Goal: Task Accomplishment & Management: Manage account settings

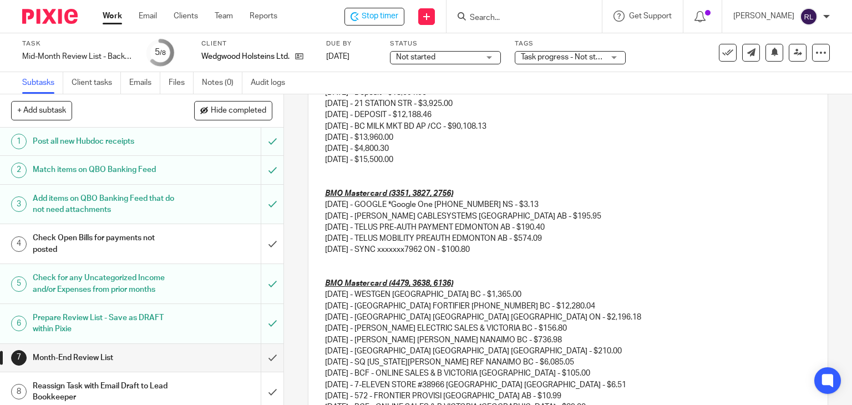
scroll to position [698, 0]
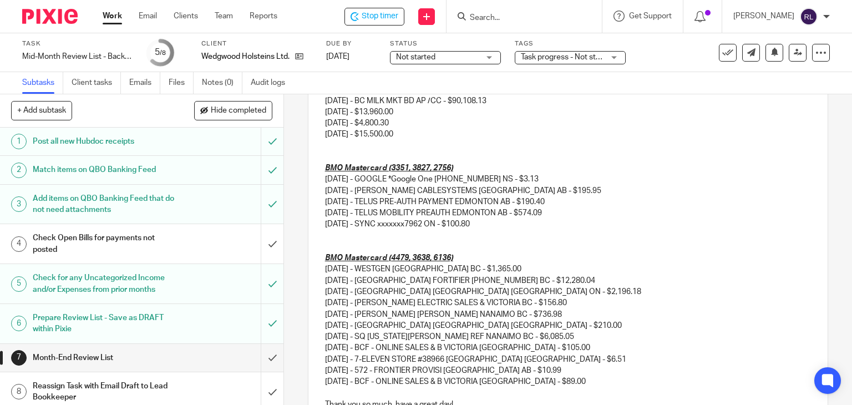
click at [597, 280] on p "07/01/2025 - GRAND VALLEY FORTIFIER 519-621-4400 BC - $12,280.04" at bounding box center [568, 280] width 486 height 11
drag, startPoint x: 581, startPoint y: 278, endPoint x: 726, endPoint y: 278, distance: 144.2
click at [726, 278] on p "07/01/2025 - GRAND VALLEY FORTIFIER 519-621-4400 BC - $12,280.04 - Is this a pa…" at bounding box center [568, 280] width 486 height 11
click at [724, 288] on p "07/02/2025 - HOLSTEIN CANADA BRANTFORD ON - $2,196.18" at bounding box center [568, 291] width 486 height 11
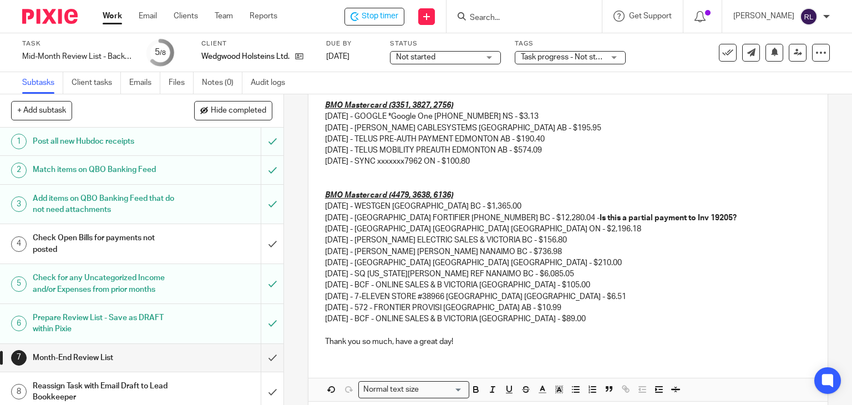
scroll to position [809, 0]
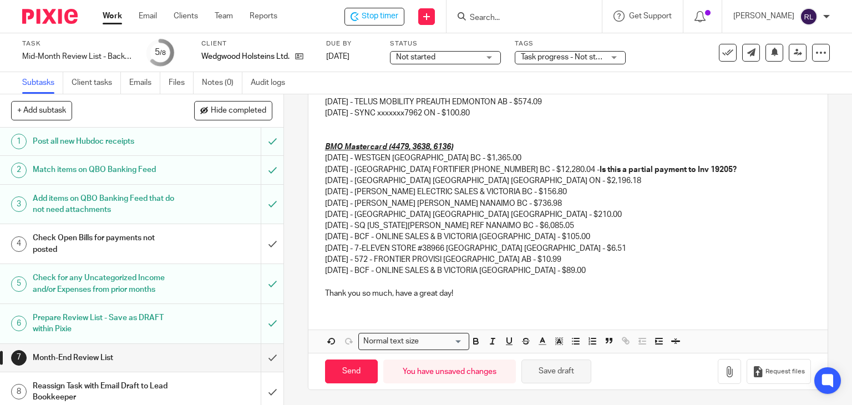
click at [536, 369] on button "Save draft" at bounding box center [556, 371] width 70 height 24
click at [124, 244] on h1 "Check Open Bills for payments not posted" at bounding box center [105, 244] width 145 height 28
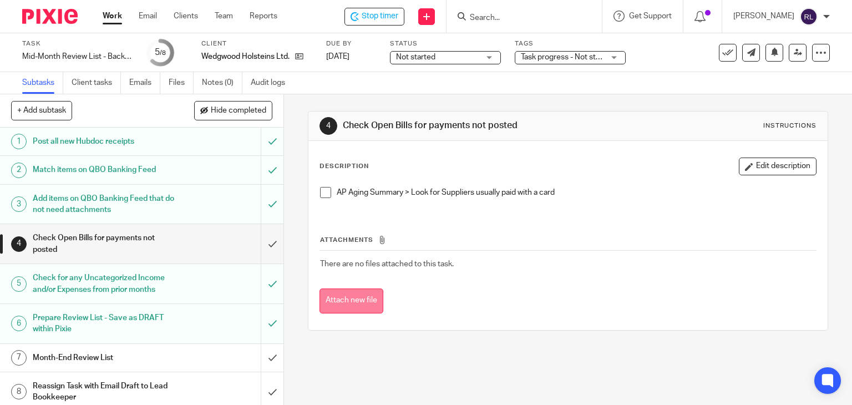
click at [342, 297] on button "Attach new file" at bounding box center [351, 300] width 64 height 25
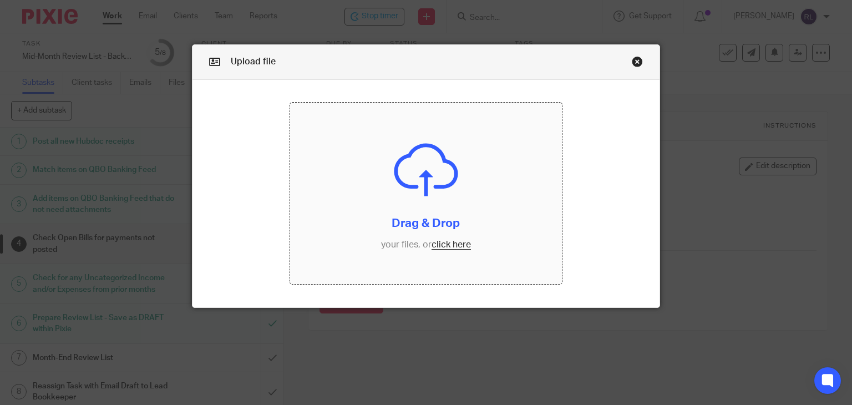
click at [428, 245] on input "file" at bounding box center [426, 193] width 272 height 181
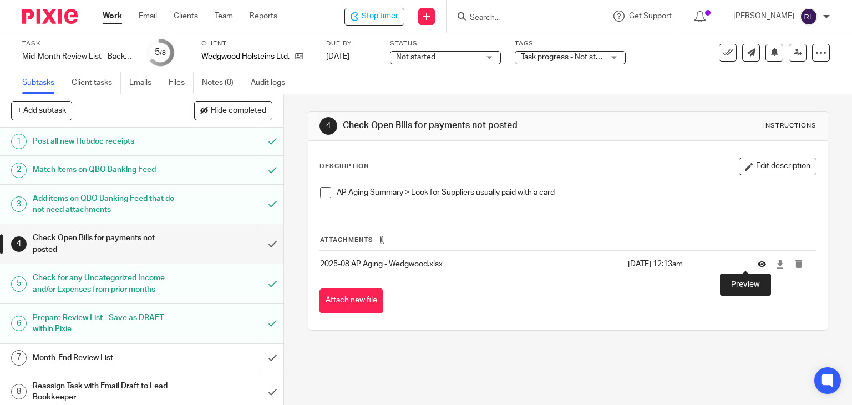
click at [758, 266] on icon at bounding box center [762, 264] width 8 height 8
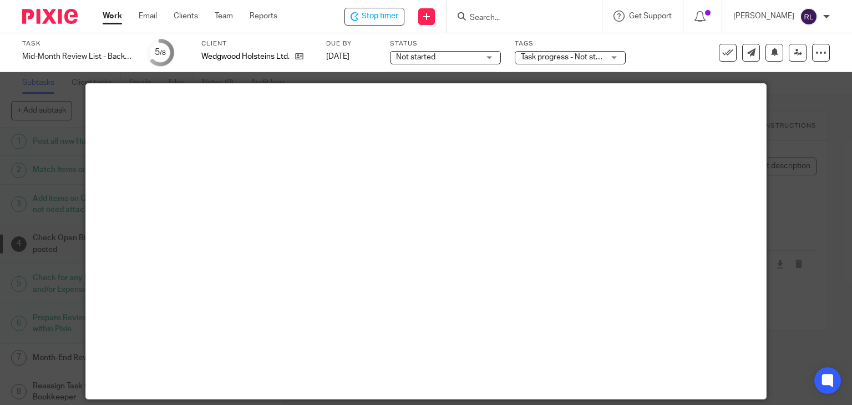
click at [821, 283] on div at bounding box center [426, 202] width 852 height 405
click at [812, 311] on div at bounding box center [426, 202] width 852 height 405
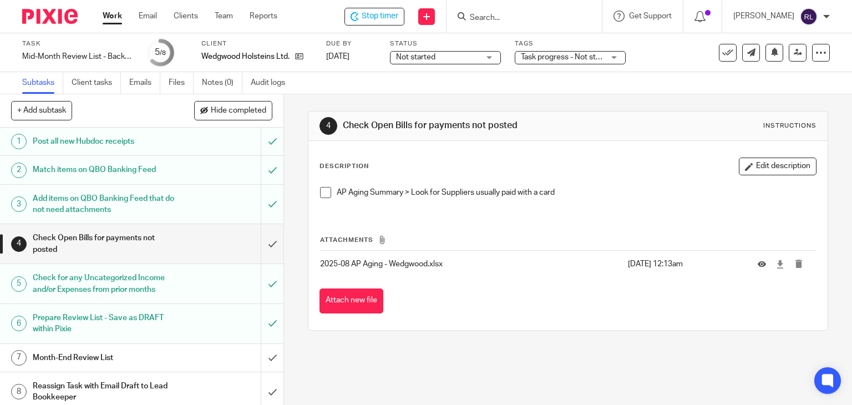
click at [113, 358] on h1 "Month-End Review List" at bounding box center [105, 357] width 145 height 17
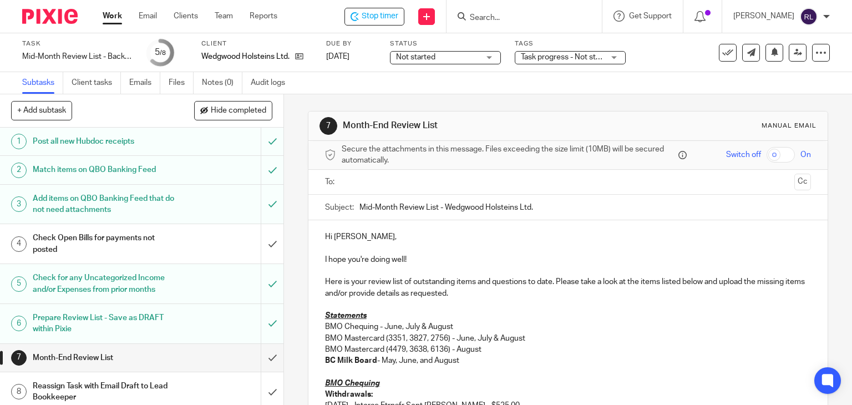
click at [191, 249] on div "Check Open Bills for payments not posted" at bounding box center [141, 244] width 217 height 28
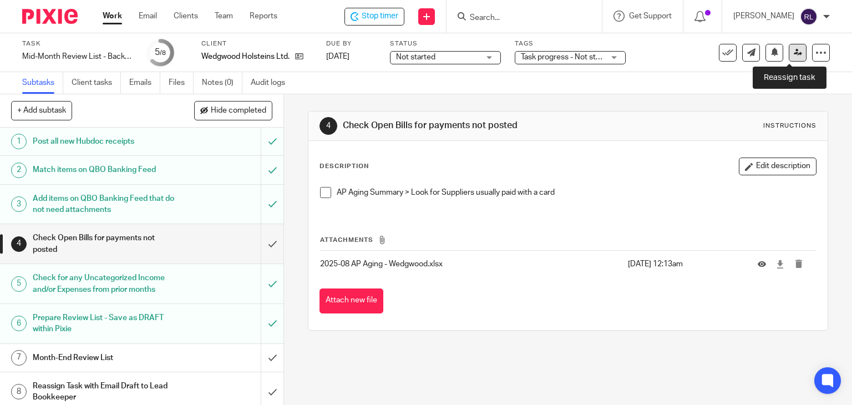
click at [794, 52] on icon at bounding box center [798, 52] width 8 height 8
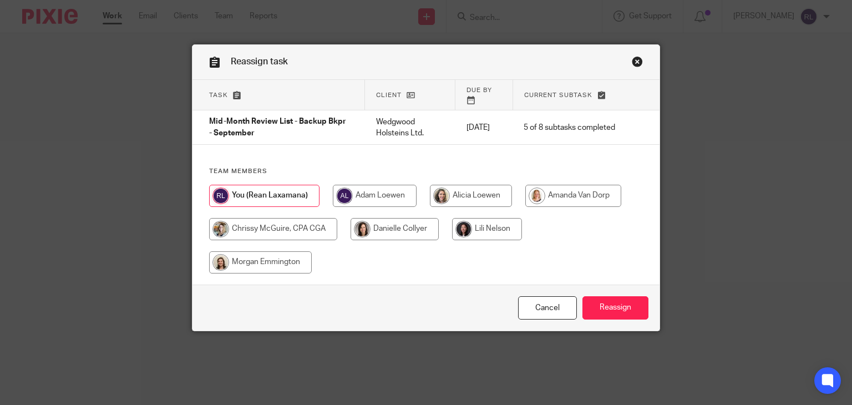
click at [632, 60] on link "Close this dialog window" at bounding box center [637, 63] width 11 height 15
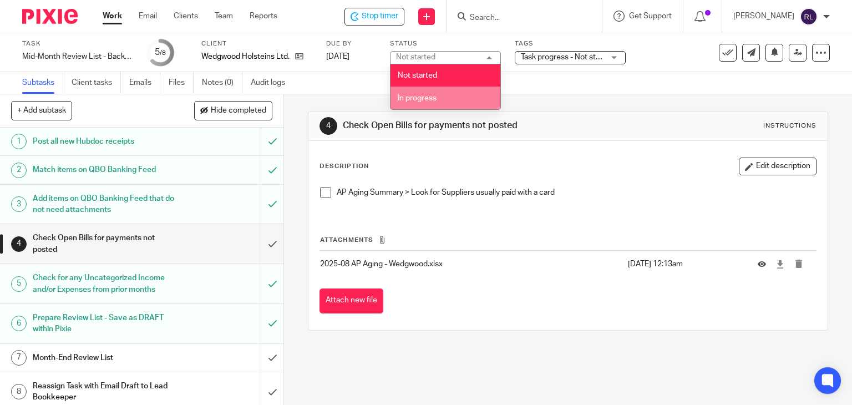
click at [437, 97] on li "In progress" at bounding box center [445, 98] width 110 height 23
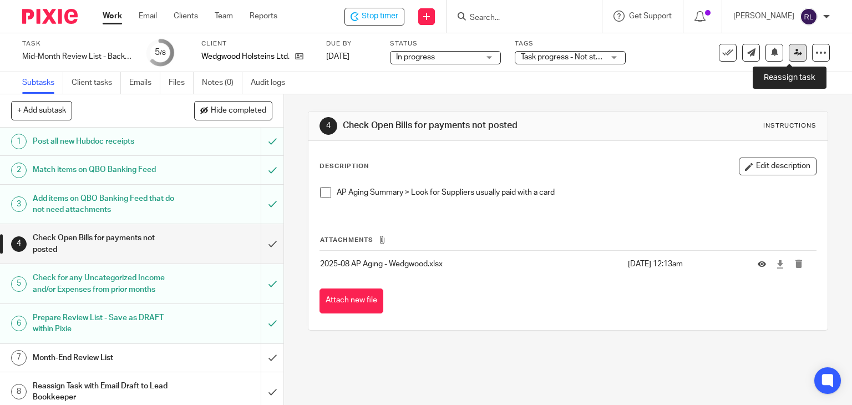
click at [794, 56] on icon at bounding box center [798, 52] width 8 height 8
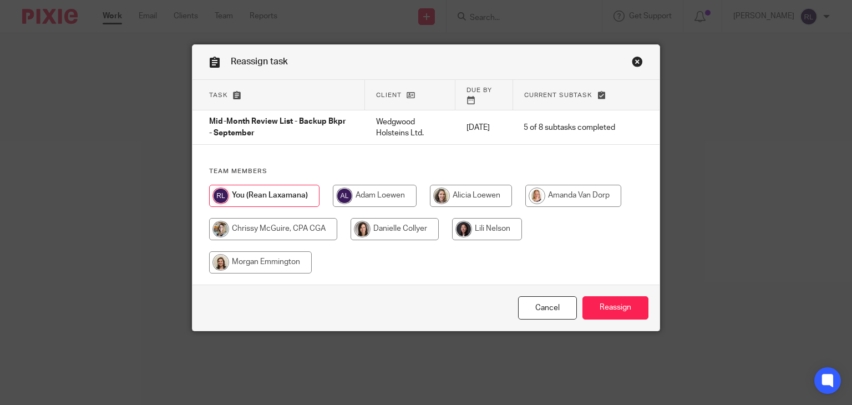
click at [269, 221] on input "radio" at bounding box center [273, 229] width 128 height 22
radio input "true"
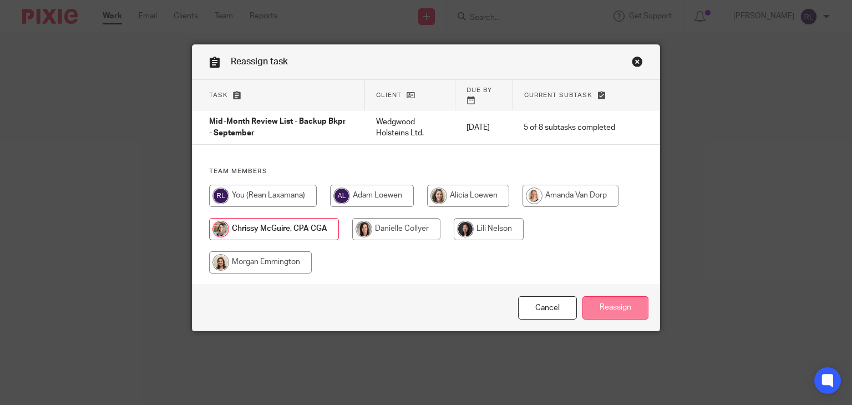
click at [597, 302] on input "Reassign" at bounding box center [615, 308] width 66 height 24
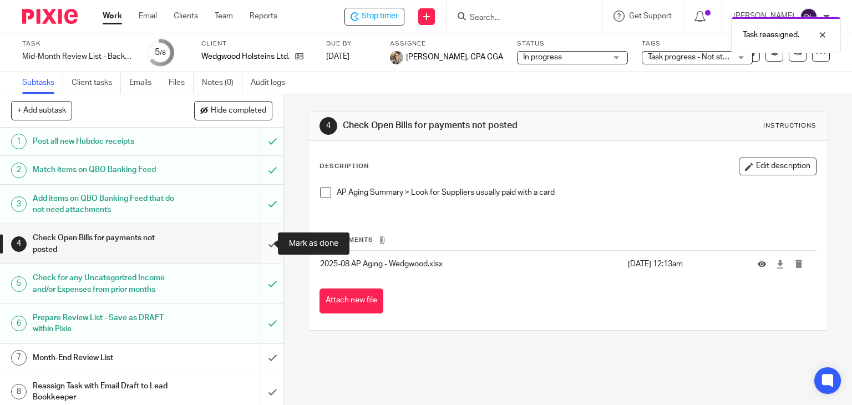
click at [256, 246] on input "submit" at bounding box center [141, 243] width 283 height 39
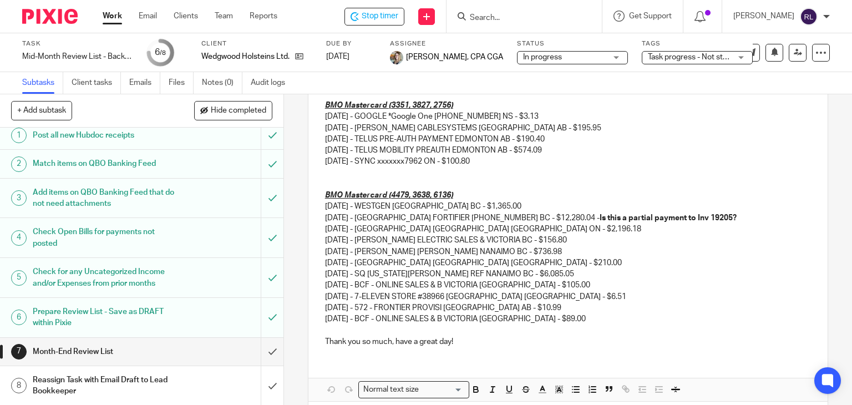
scroll to position [809, 0]
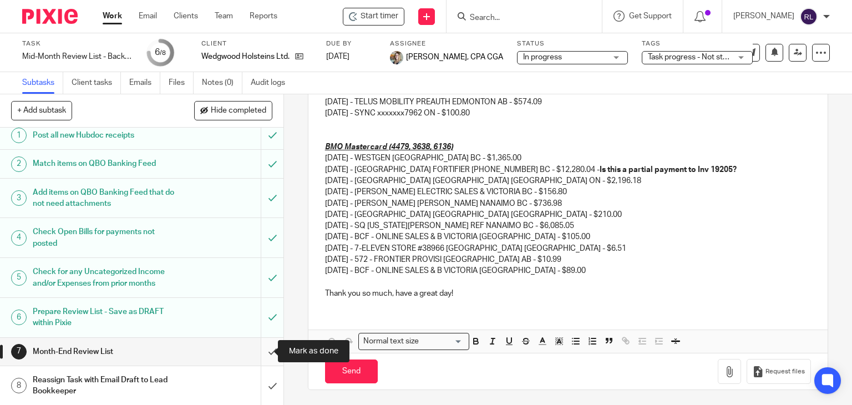
click at [260, 348] on input "submit" at bounding box center [141, 352] width 283 height 28
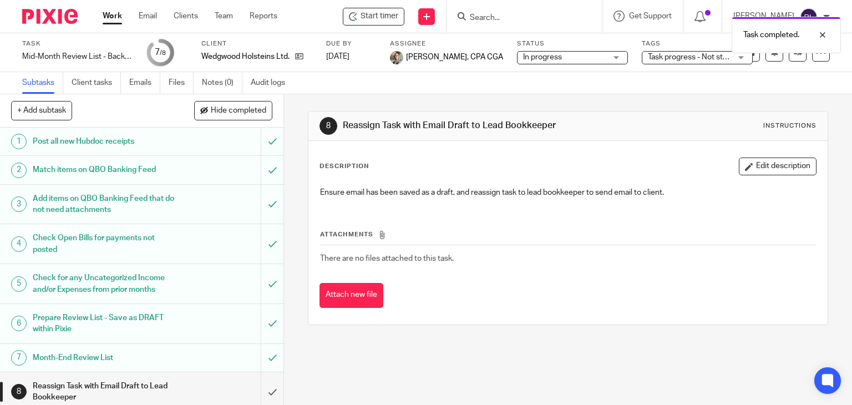
click at [141, 356] on h1 "Month-End Review List" at bounding box center [105, 357] width 145 height 17
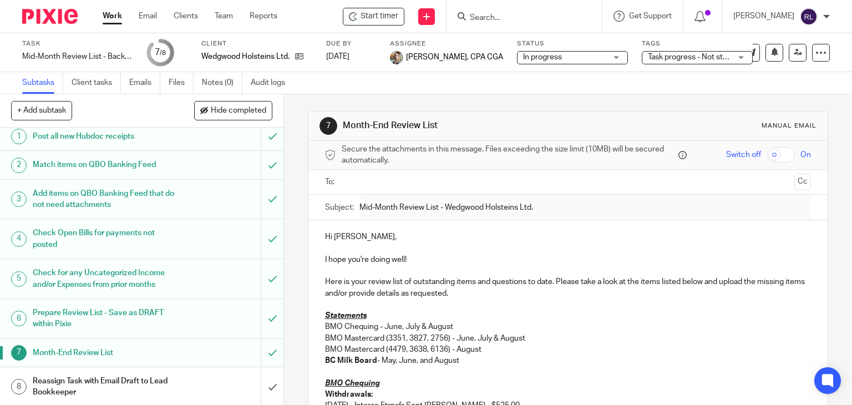
scroll to position [6, 0]
click at [67, 16] on img at bounding box center [49, 16] width 55 height 15
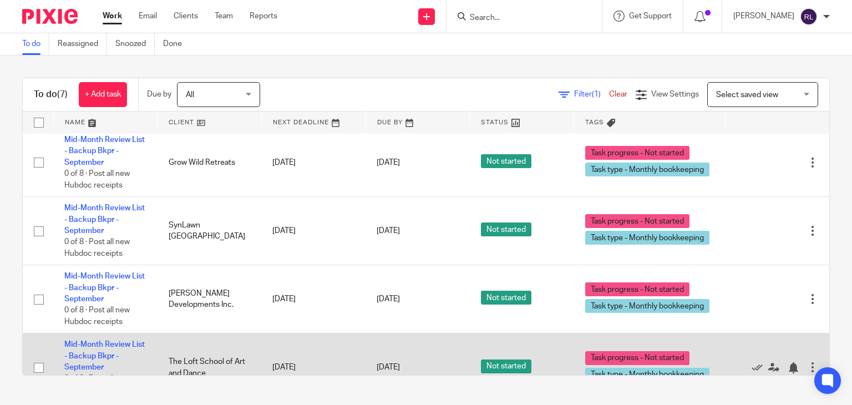
scroll to position [29, 0]
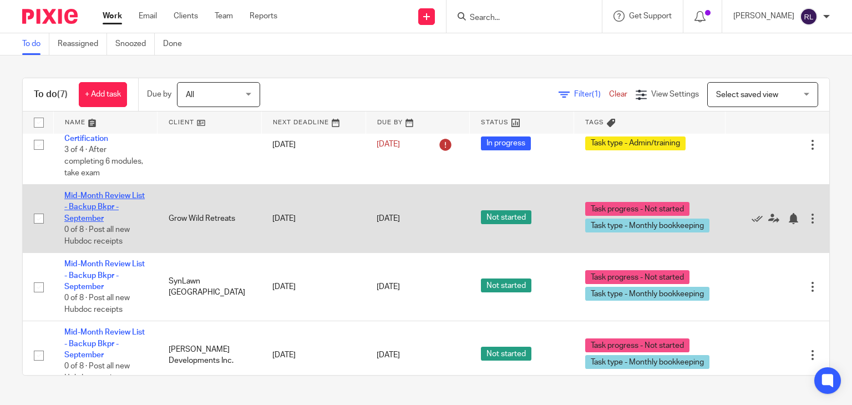
click at [88, 211] on link "Mid-Month Review List - Backup Bkpr - September" at bounding box center [104, 207] width 80 height 31
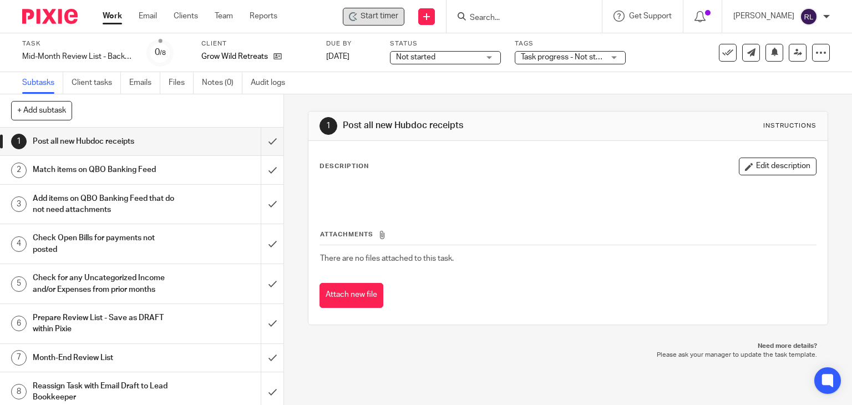
click at [379, 18] on span "Start timer" at bounding box center [380, 17] width 38 height 12
drag, startPoint x: 419, startPoint y: 60, endPoint x: 424, endPoint y: 70, distance: 11.4
click at [420, 60] on span "Not started" at bounding box center [415, 57] width 39 height 8
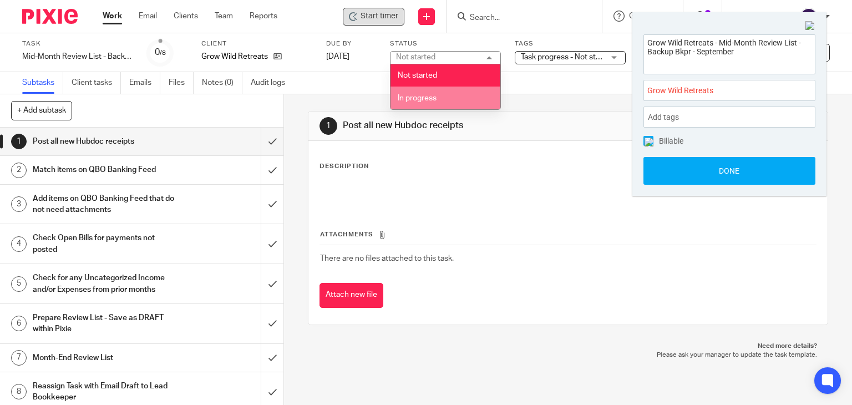
click at [425, 98] on span "In progress" at bounding box center [417, 98] width 39 height 8
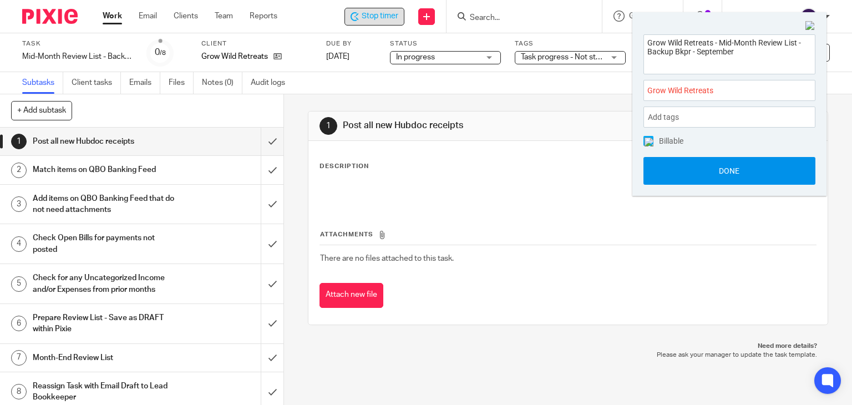
click at [723, 171] on button "Done" at bounding box center [729, 171] width 172 height 28
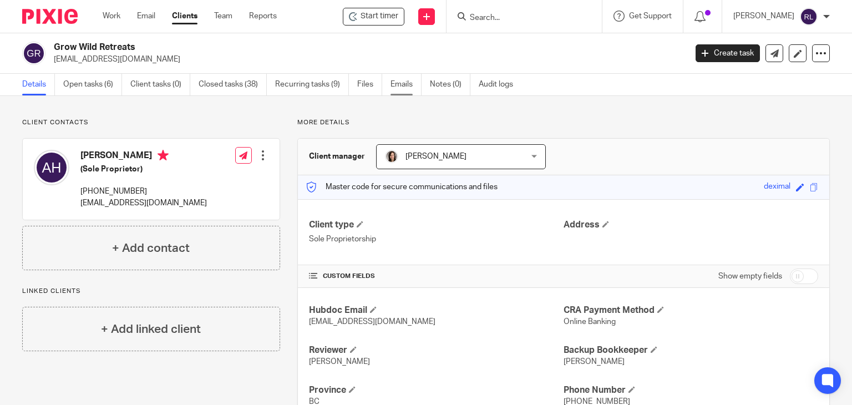
click at [399, 82] on link "Emails" at bounding box center [405, 85] width 31 height 22
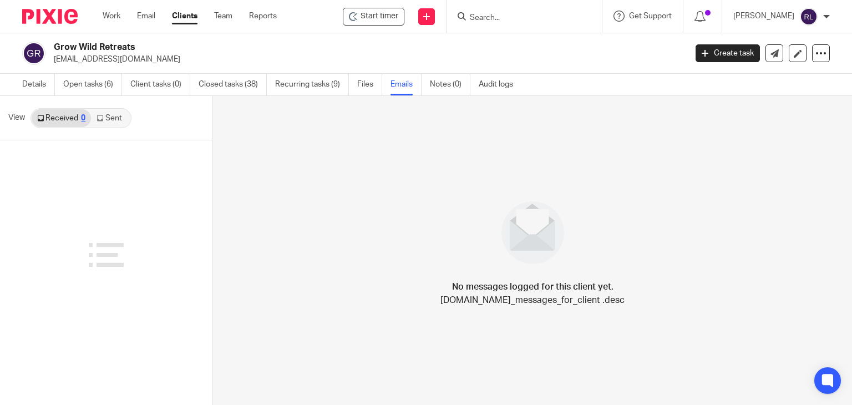
click at [114, 119] on link "Sent" at bounding box center [110, 118] width 39 height 18
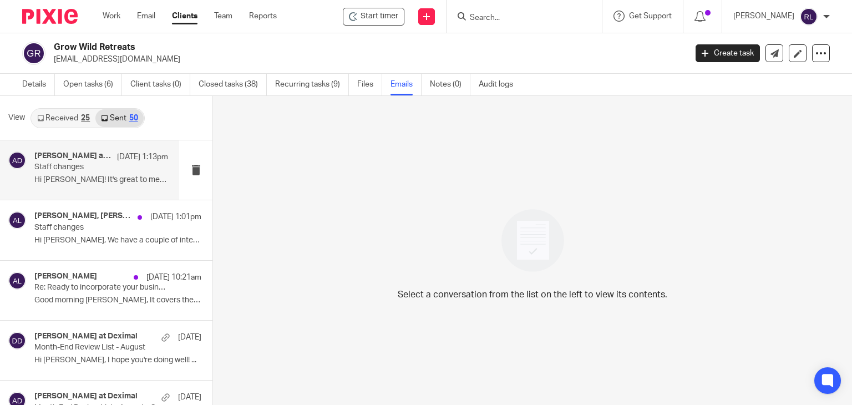
click at [71, 178] on p "Hi [PERSON_NAME]! It's great to meet you and I look..." at bounding box center [101, 179] width 134 height 9
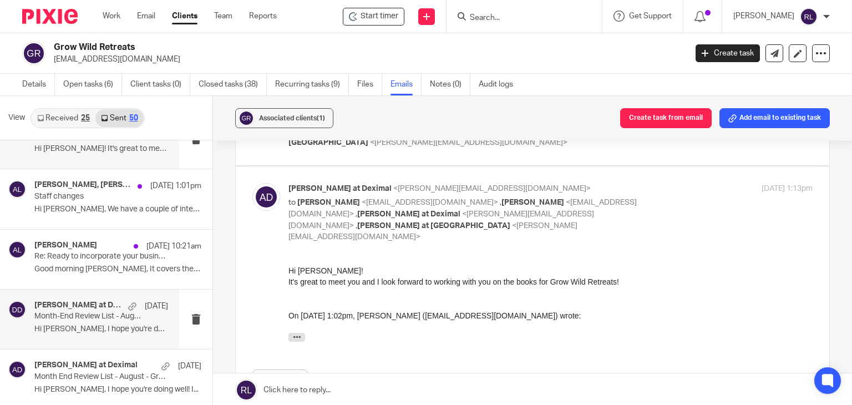
scroll to position [55, 0]
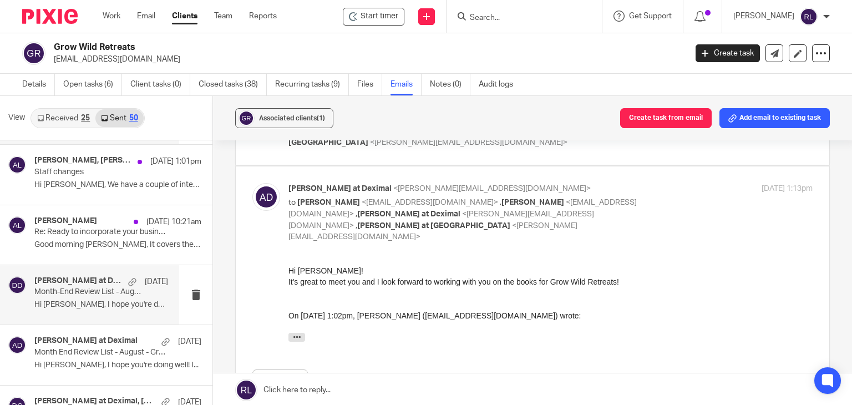
click at [80, 287] on p "Month-End Review List - August" at bounding box center [87, 291] width 107 height 9
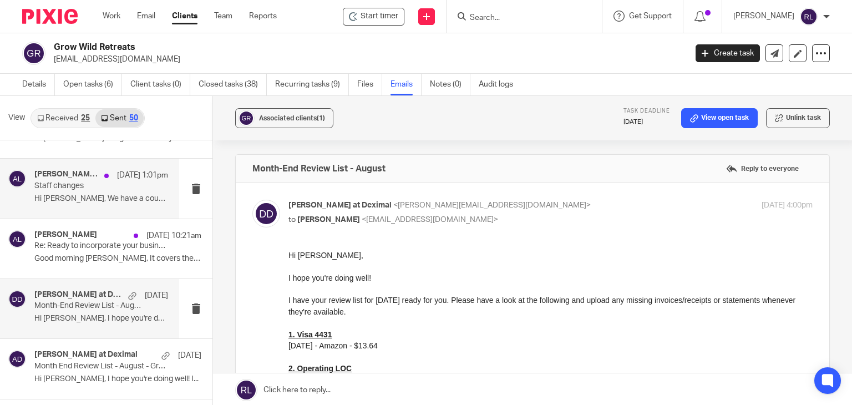
scroll to position [0, 0]
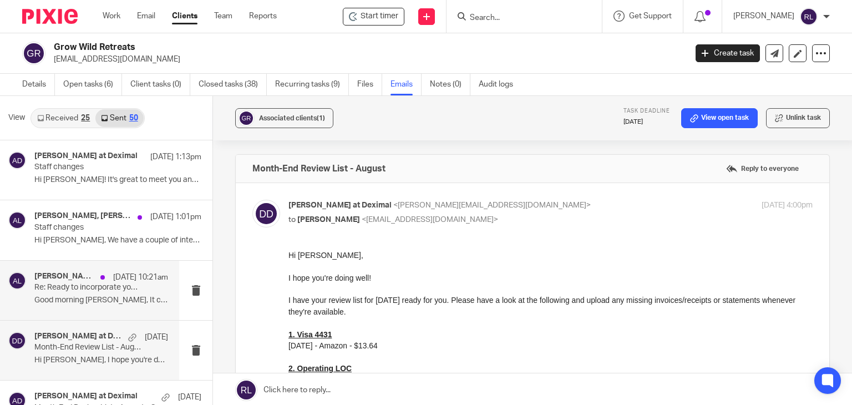
click at [93, 296] on p "Good morning [PERSON_NAME], It covers the same..." at bounding box center [101, 300] width 134 height 9
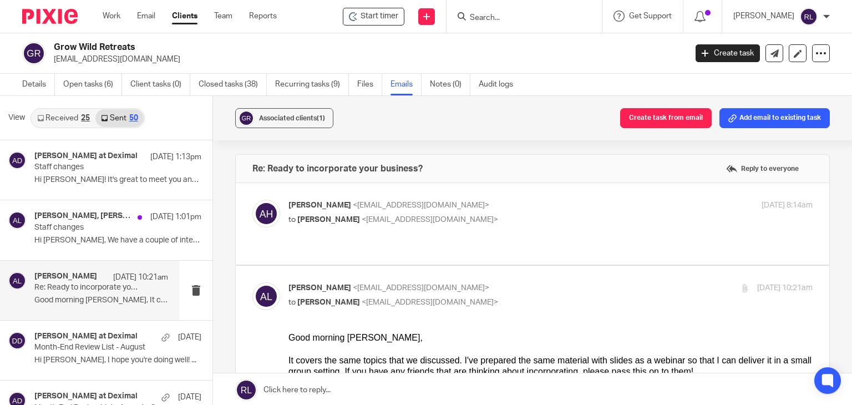
click at [513, 221] on p "to [PERSON_NAME] <[EMAIL_ADDRESS][DOMAIN_NAME]>" at bounding box center [462, 220] width 349 height 12
checkbox input "true"
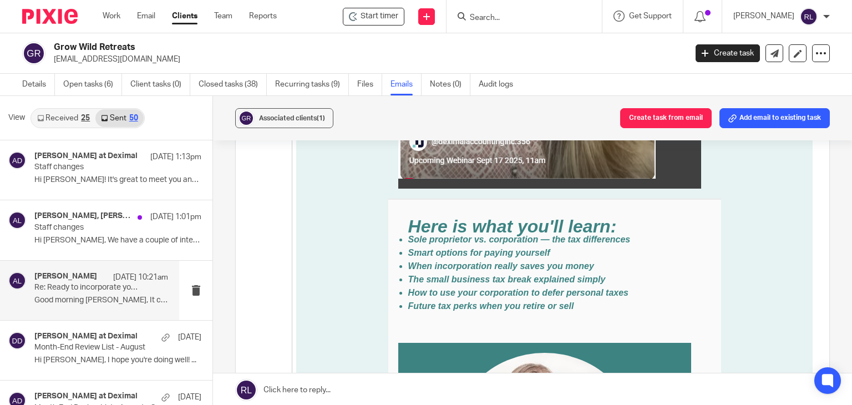
scroll to position [1152, 0]
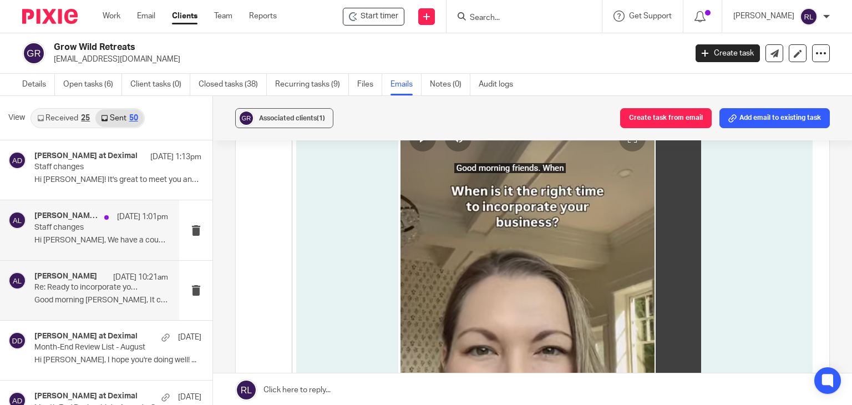
click at [70, 229] on p "Staff changes" at bounding box center [87, 227] width 107 height 9
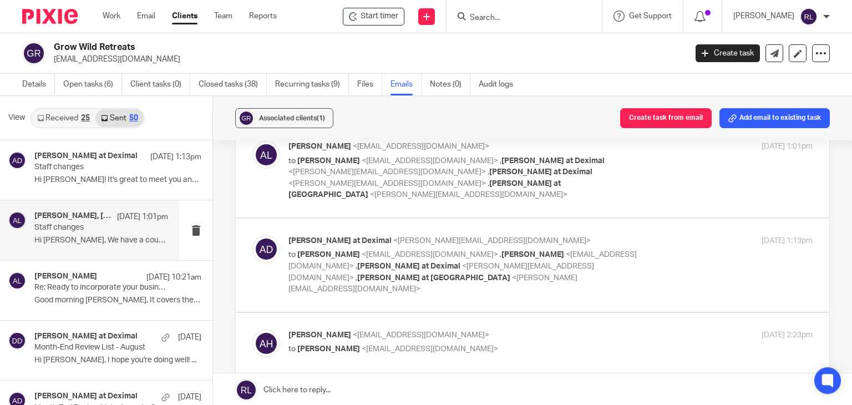
scroll to position [0, 0]
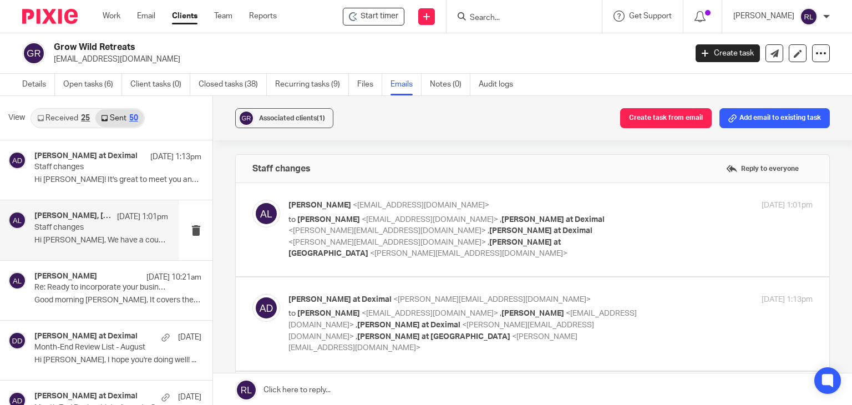
click at [613, 247] on p "to [PERSON_NAME] <[EMAIL_ADDRESS][DOMAIN_NAME]> , [PERSON_NAME] at [PERSON_NAME…" at bounding box center [462, 236] width 349 height 45
checkbox input "true"
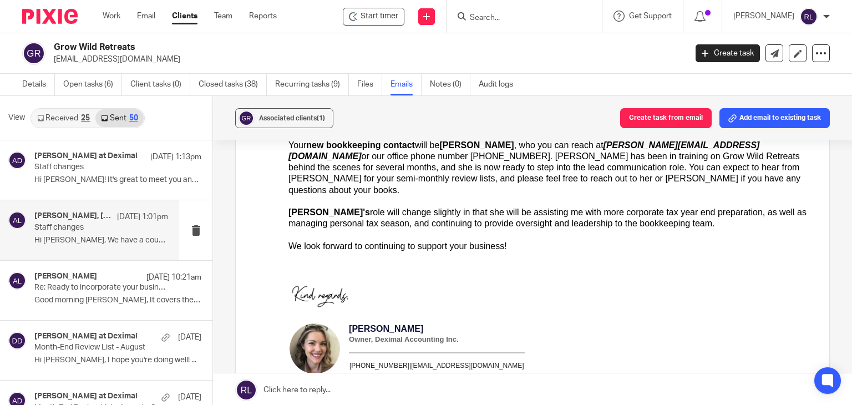
scroll to position [222, 0]
